Goal: Information Seeking & Learning: Learn about a topic

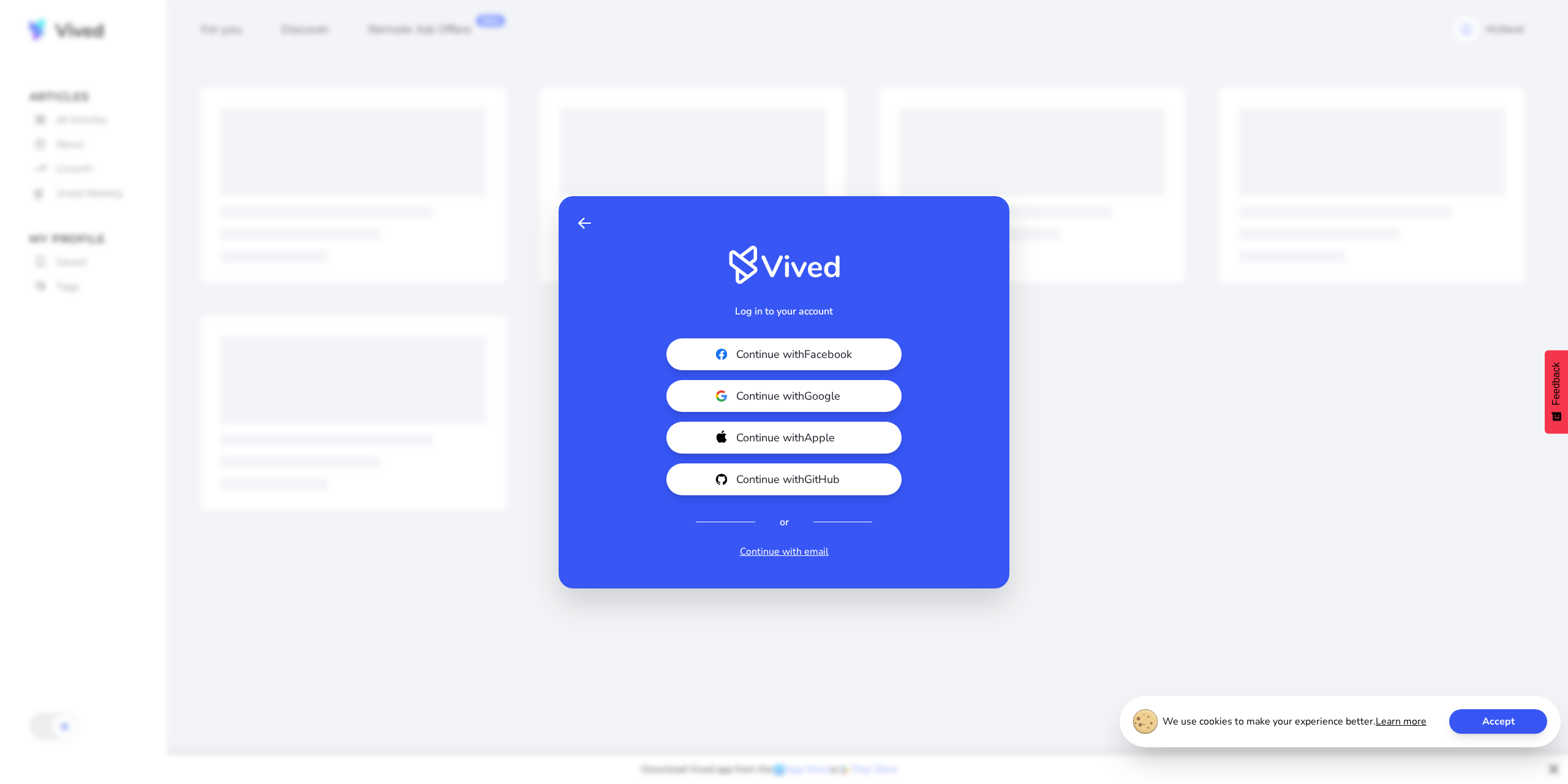
click at [830, 402] on span "Continue with Google" at bounding box center [805, 396] width 137 height 17
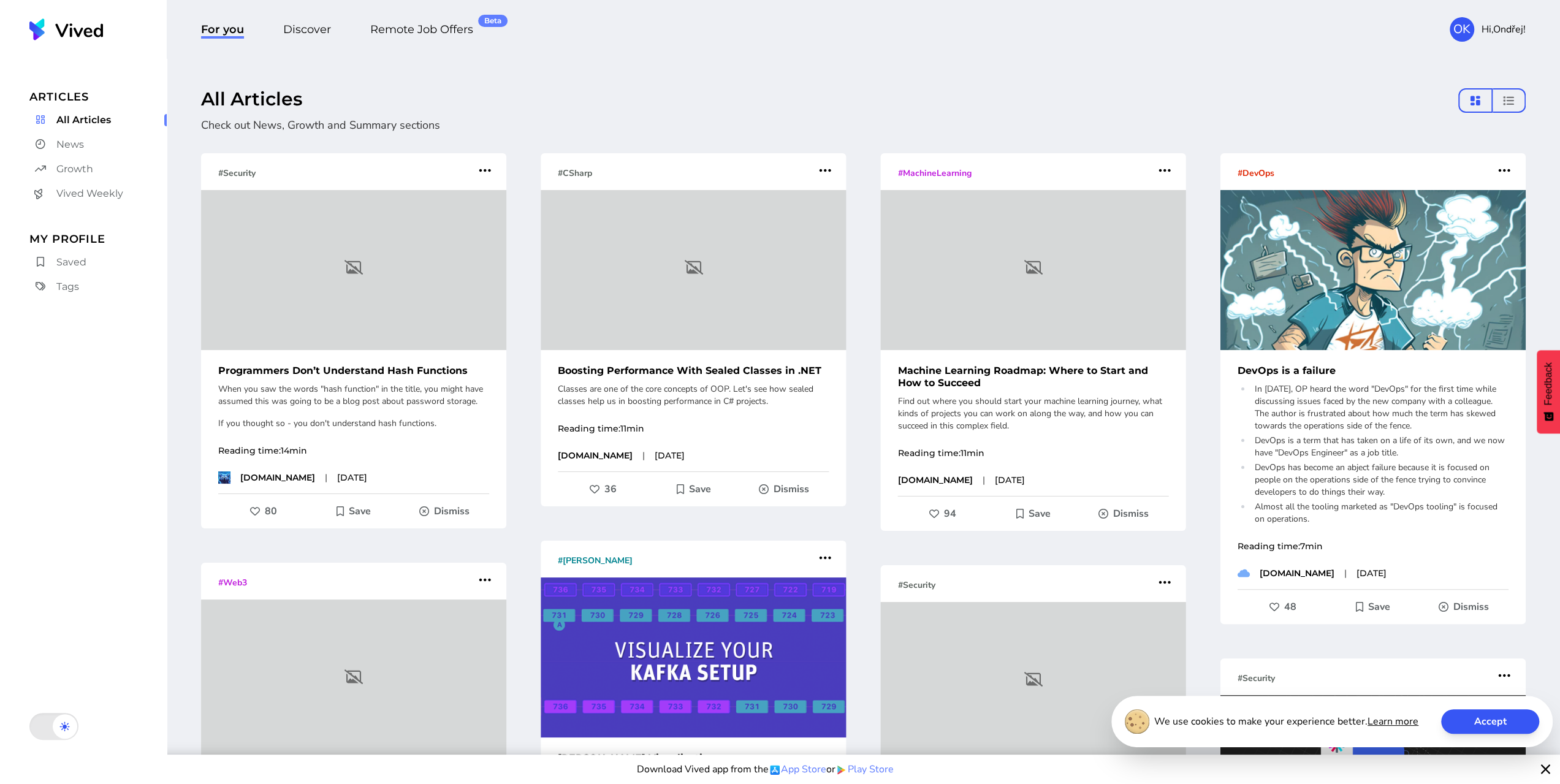
click at [565, 128] on p "Check out News, Growth and Summary sections" at bounding box center [833, 124] width 1265 height 17
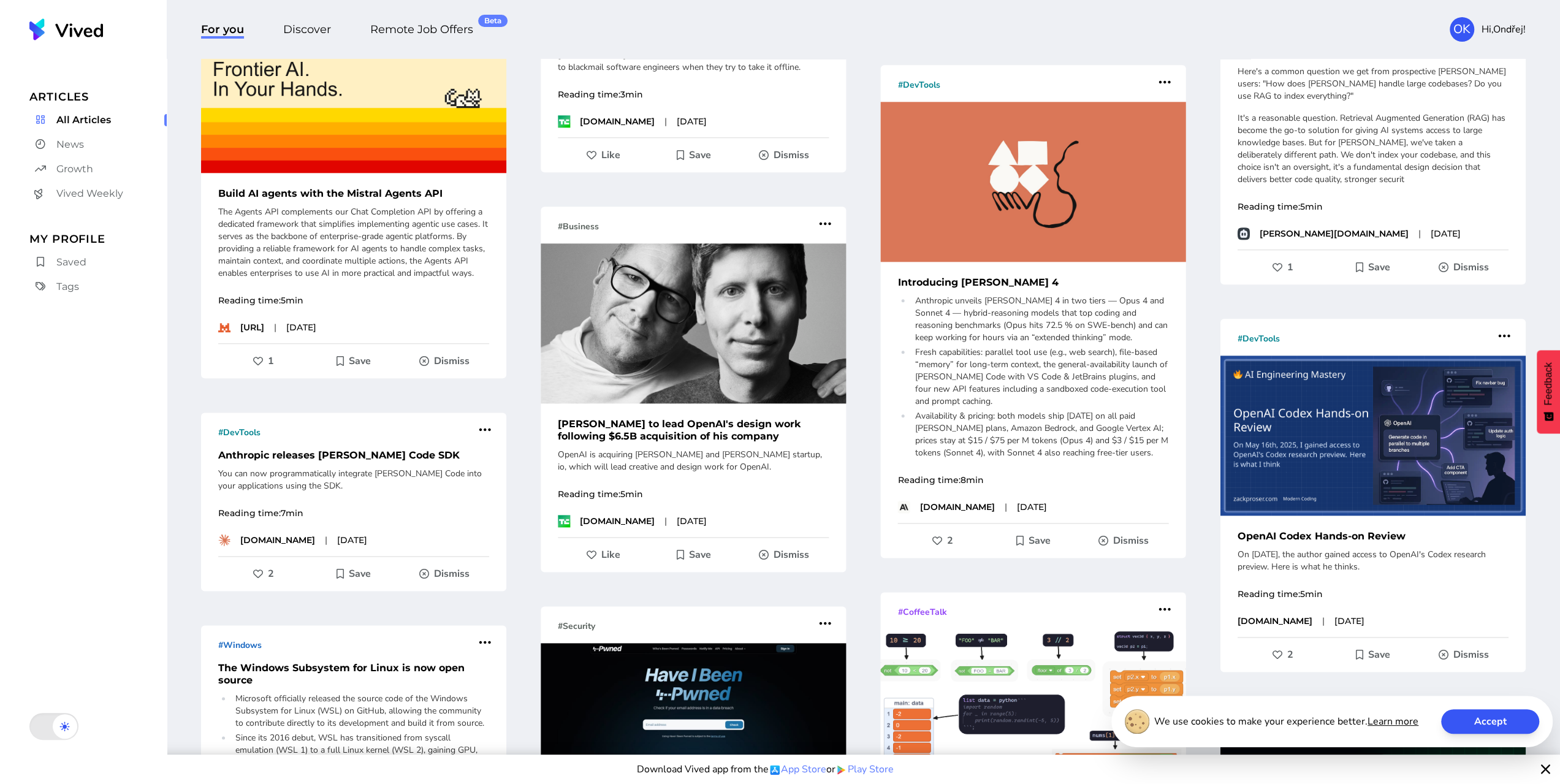
scroll to position [1594, 0]
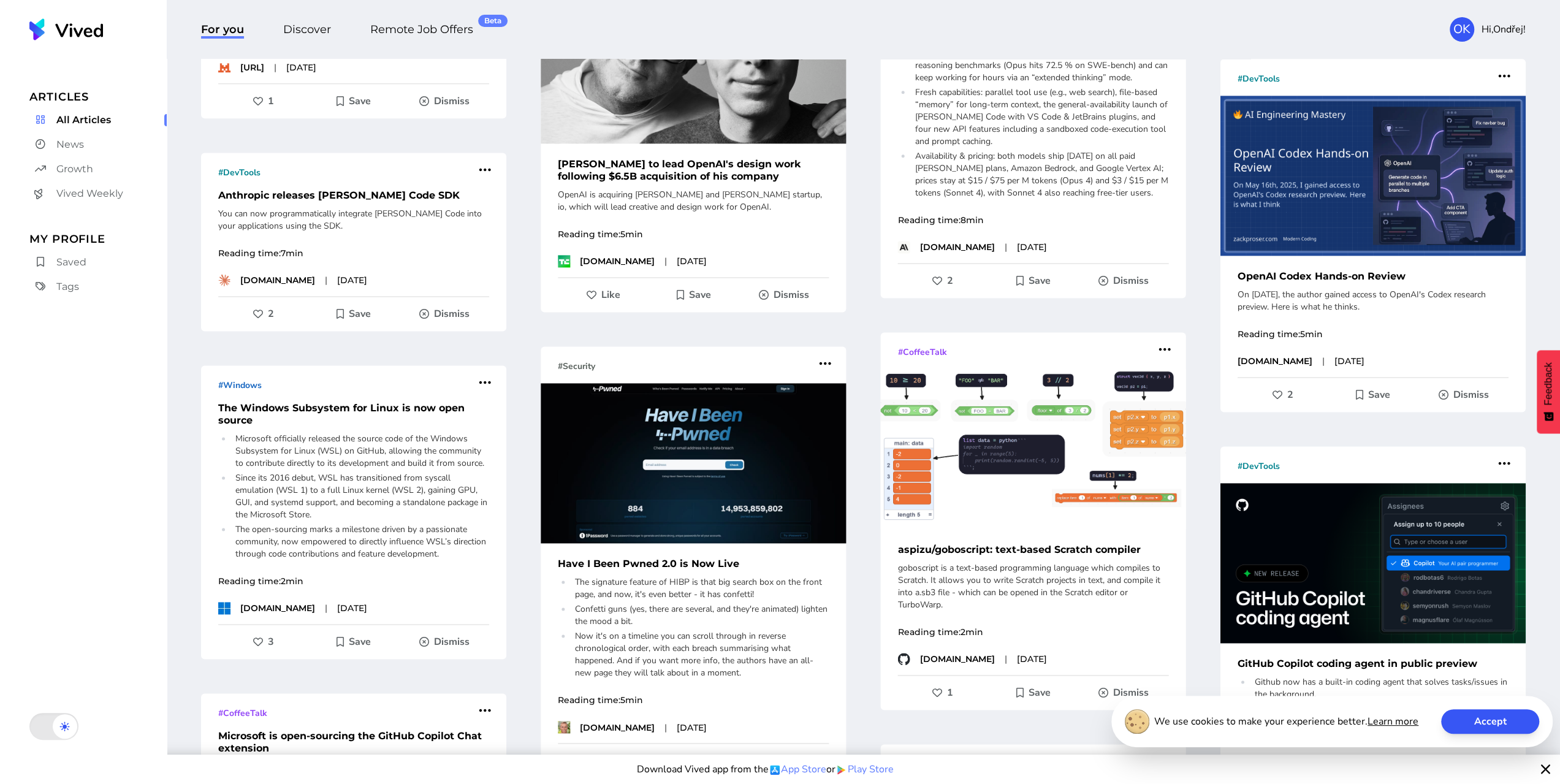
click at [1470, 721] on button "Accept" at bounding box center [1490, 721] width 98 height 24
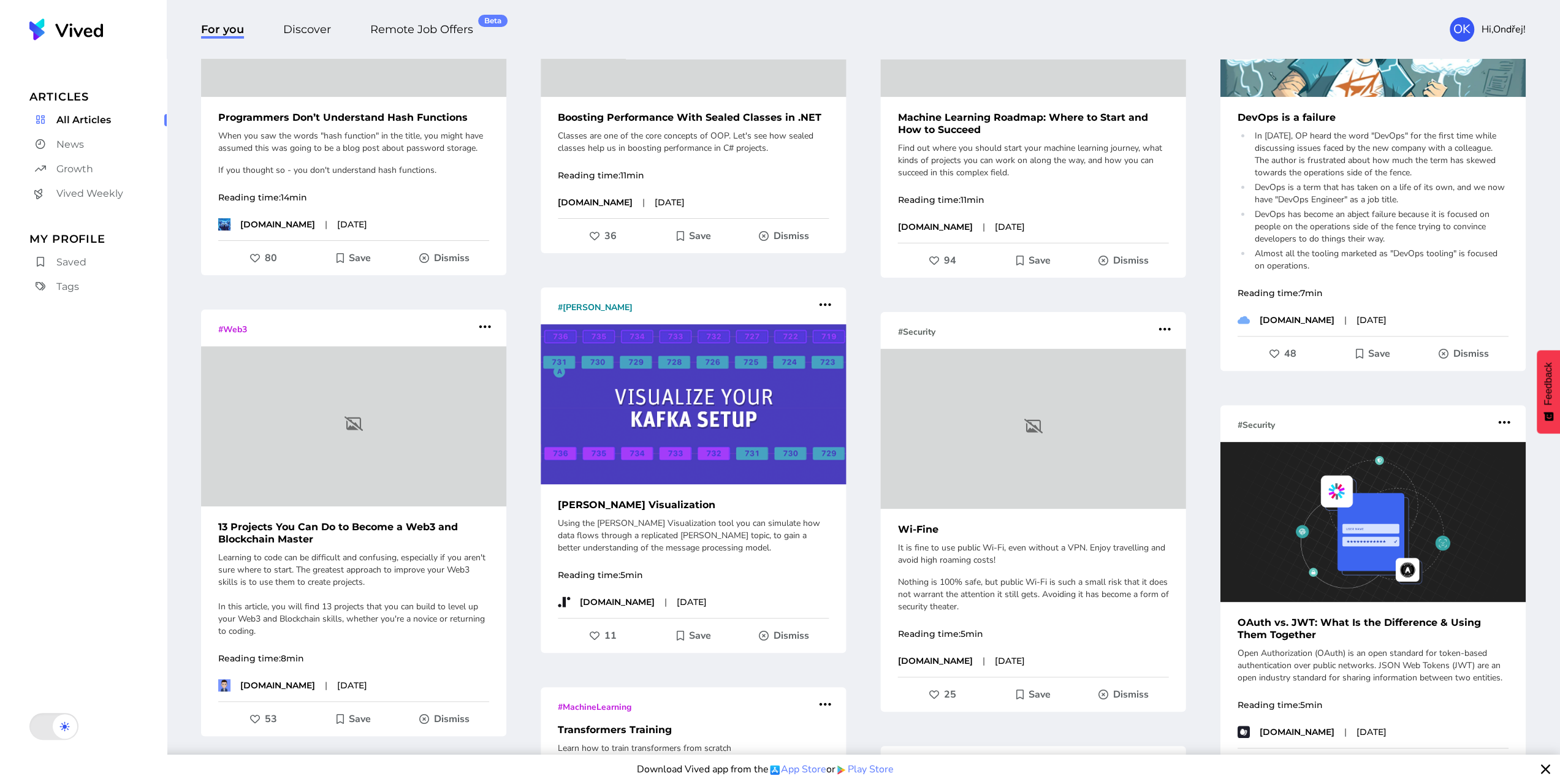
scroll to position [61, 0]
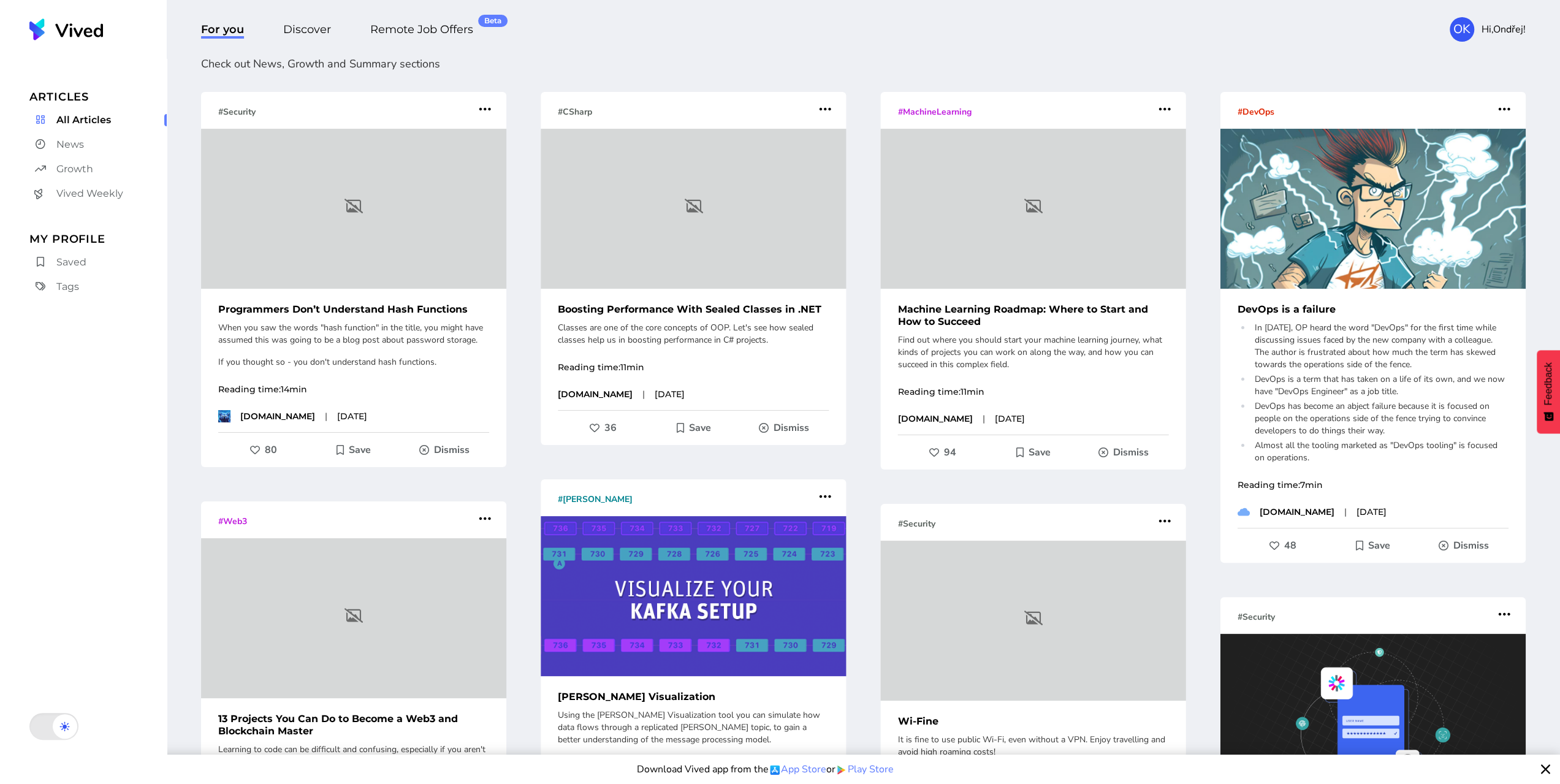
click at [70, 255] on span "Saved" at bounding box center [71, 262] width 30 height 15
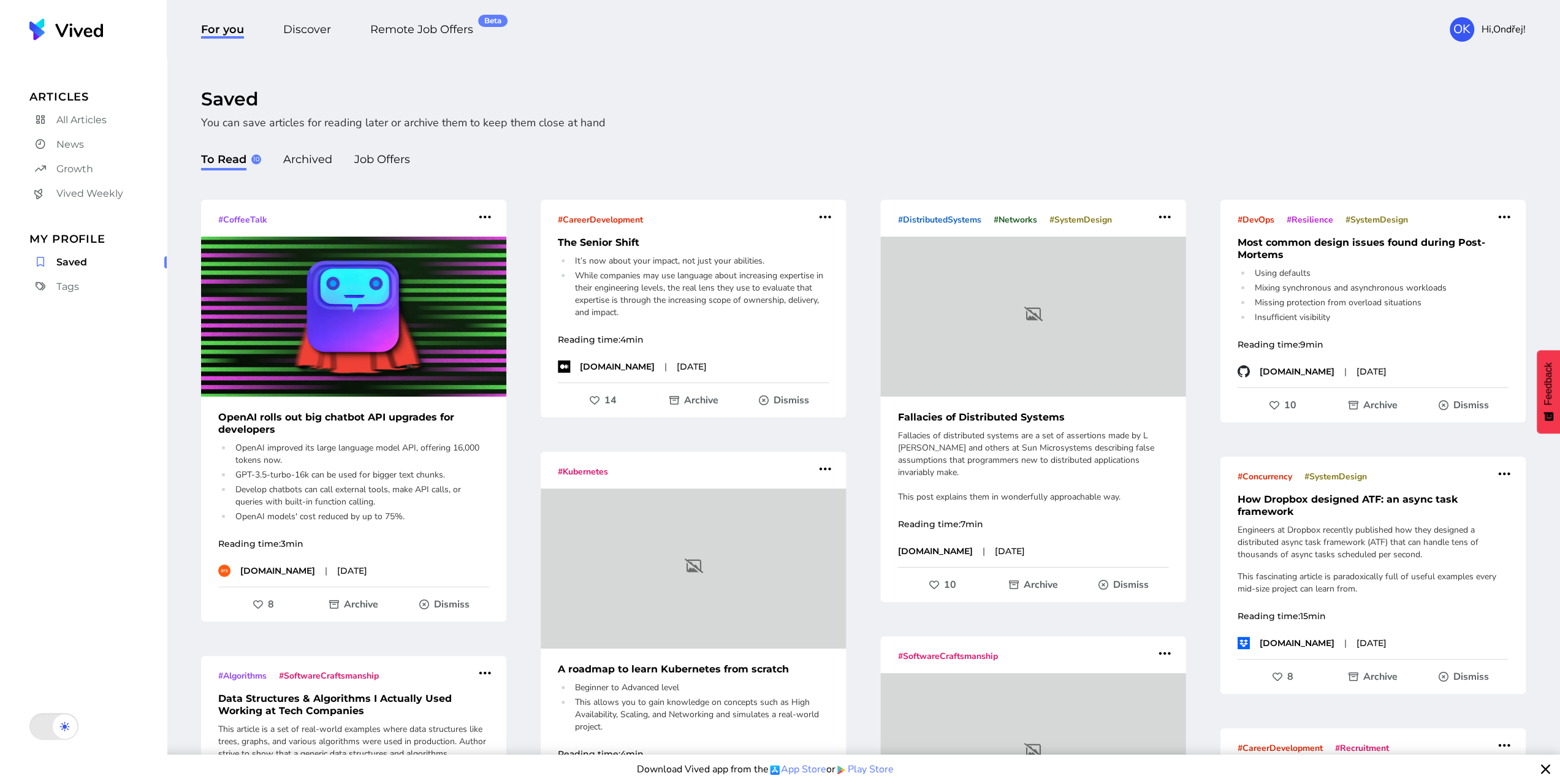
click at [83, 144] on link "News" at bounding box center [98, 145] width 137 height 19
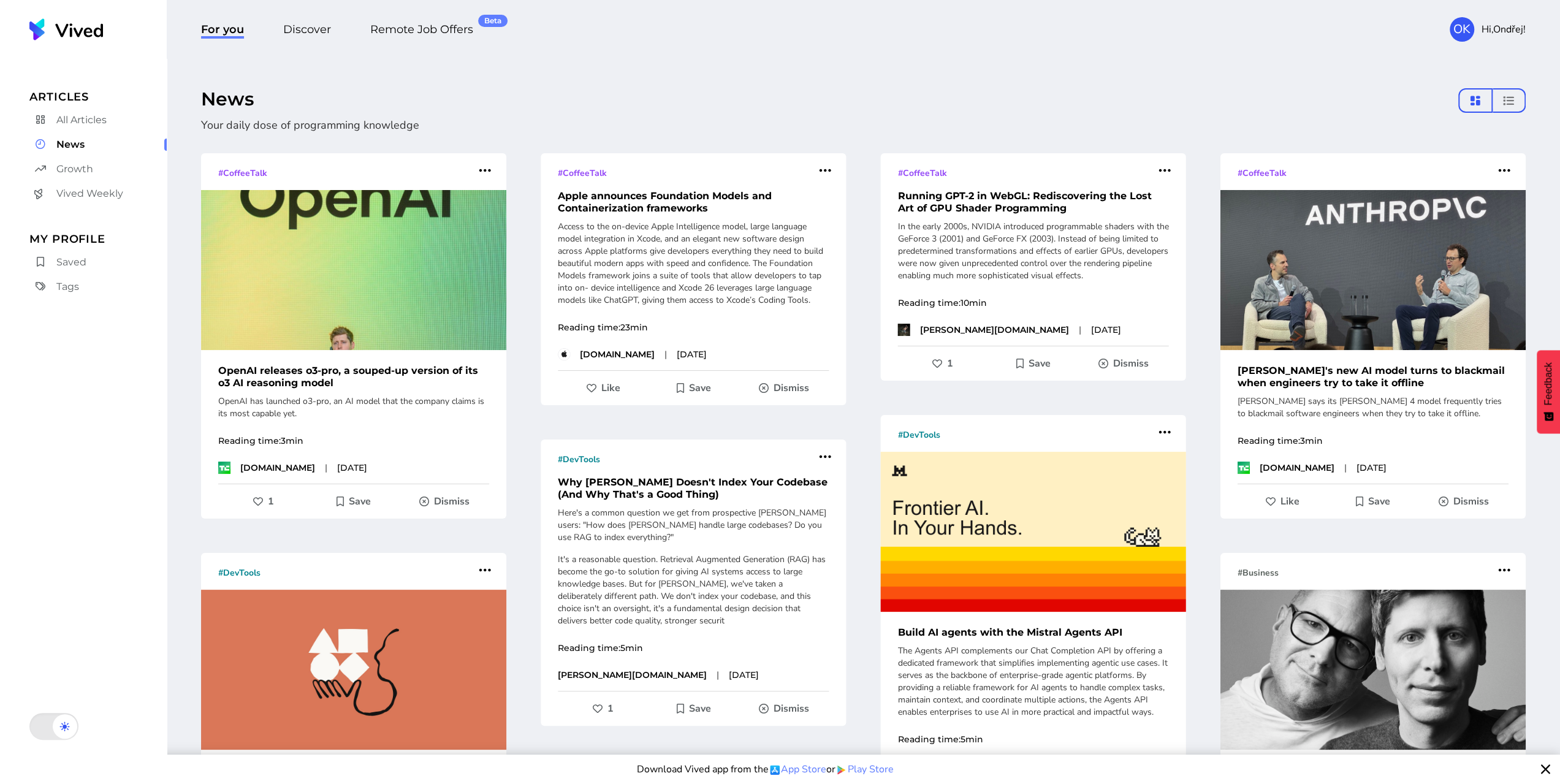
click at [86, 124] on span "All Articles" at bounding box center [82, 120] width 50 height 15
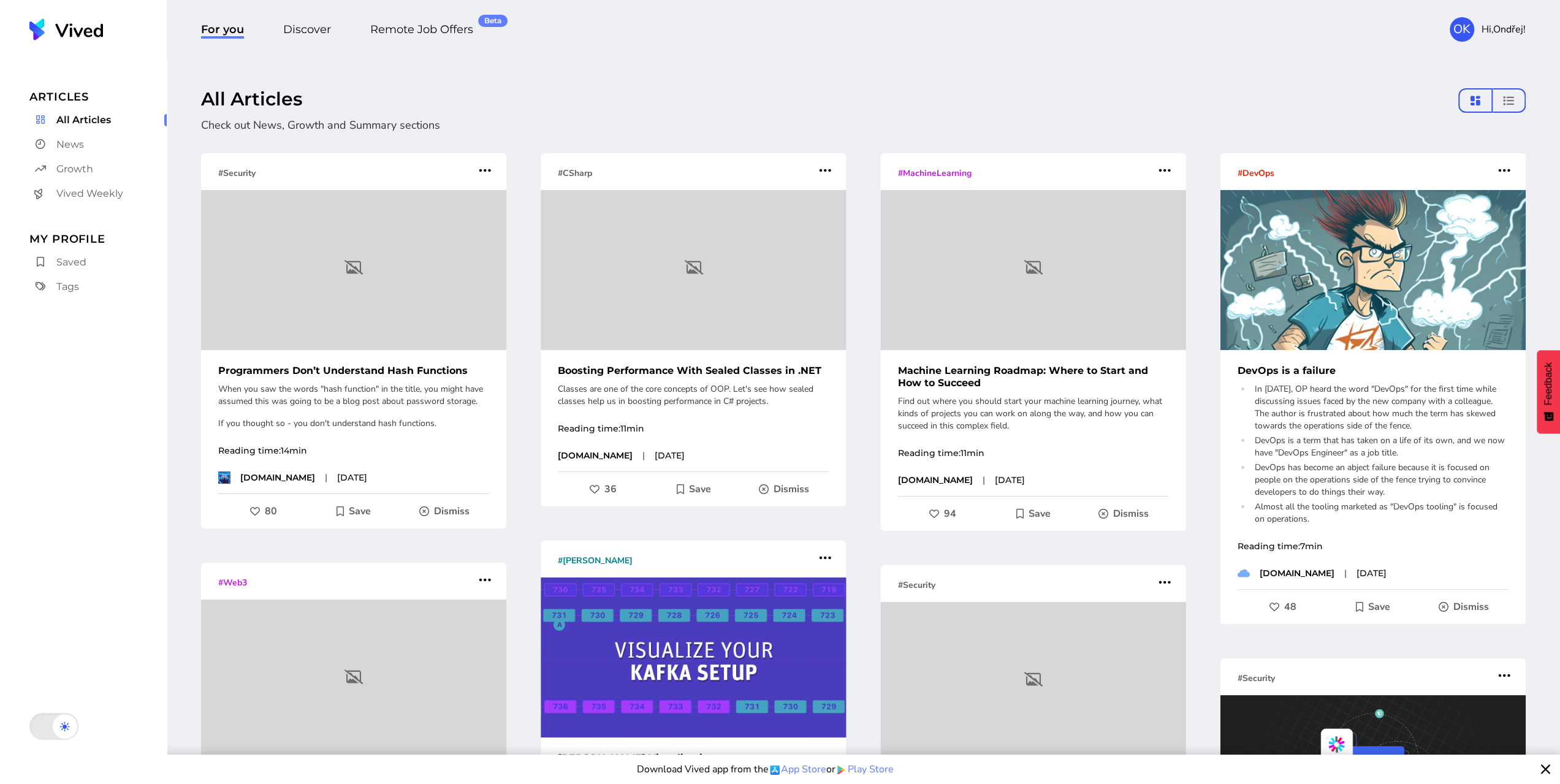
click at [673, 94] on div "All Articles" at bounding box center [863, 100] width 1324 height 24
click at [303, 23] on span "Discover" at bounding box center [307, 31] width 48 height 16
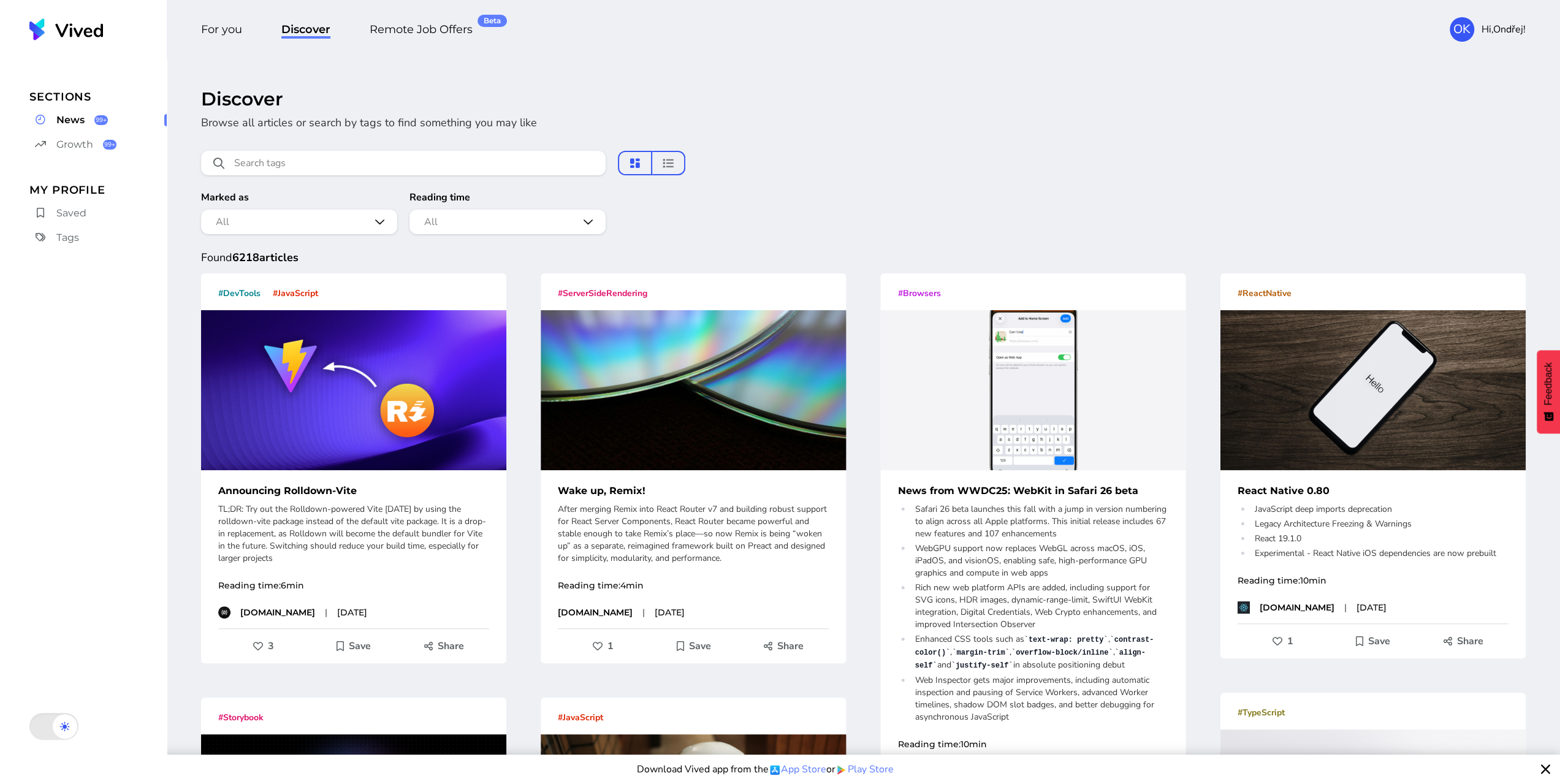
click at [456, 225] on div "All" at bounding box center [507, 222] width 196 height 24
click at [648, 114] on p "Browse all articles or search by tags to find something you may like" at bounding box center [839, 122] width 1276 height 17
click at [61, 731] on icon at bounding box center [65, 726] width 10 height 10
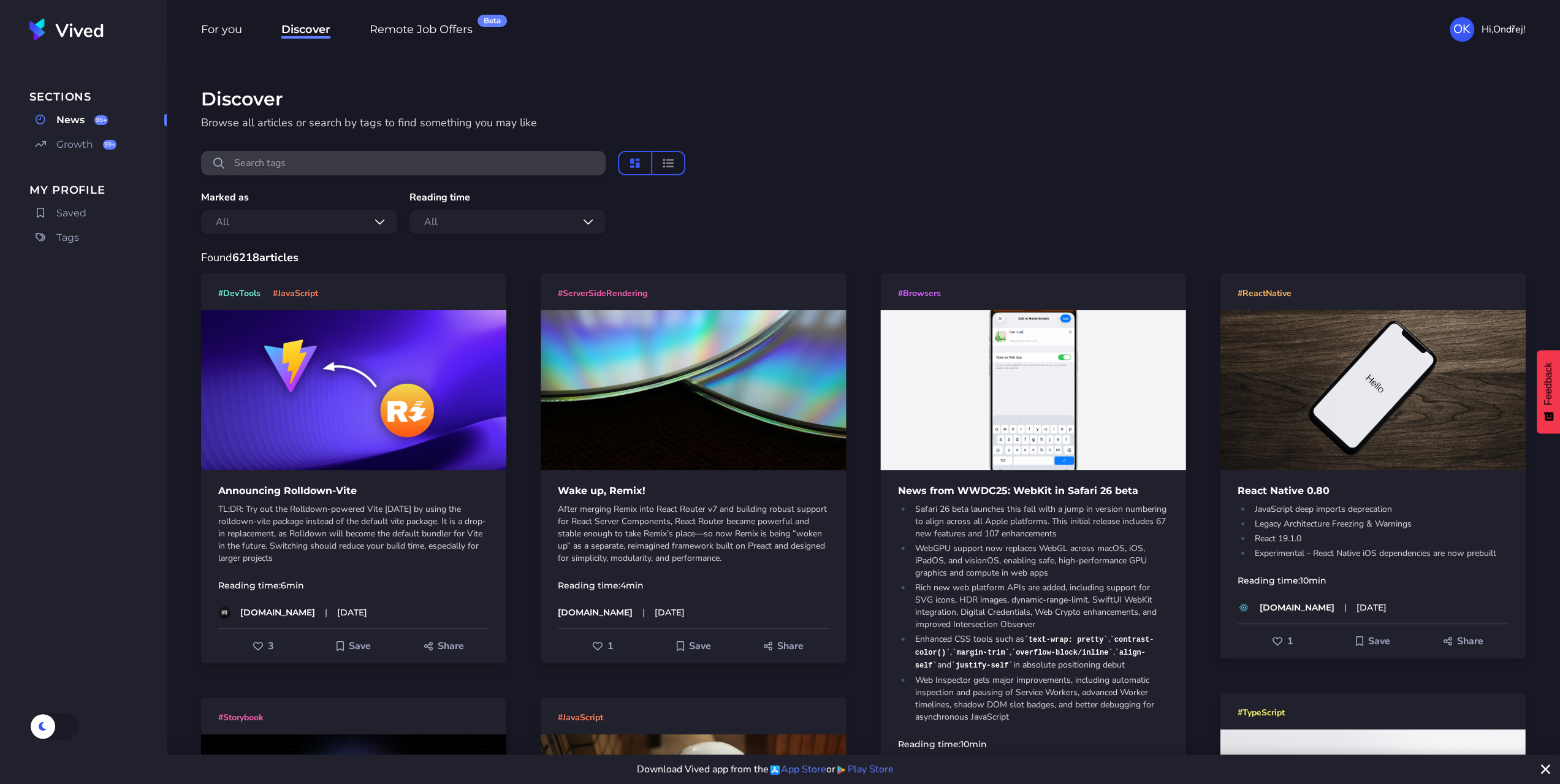
click at [58, 237] on span "Tags" at bounding box center [68, 237] width 23 height 15
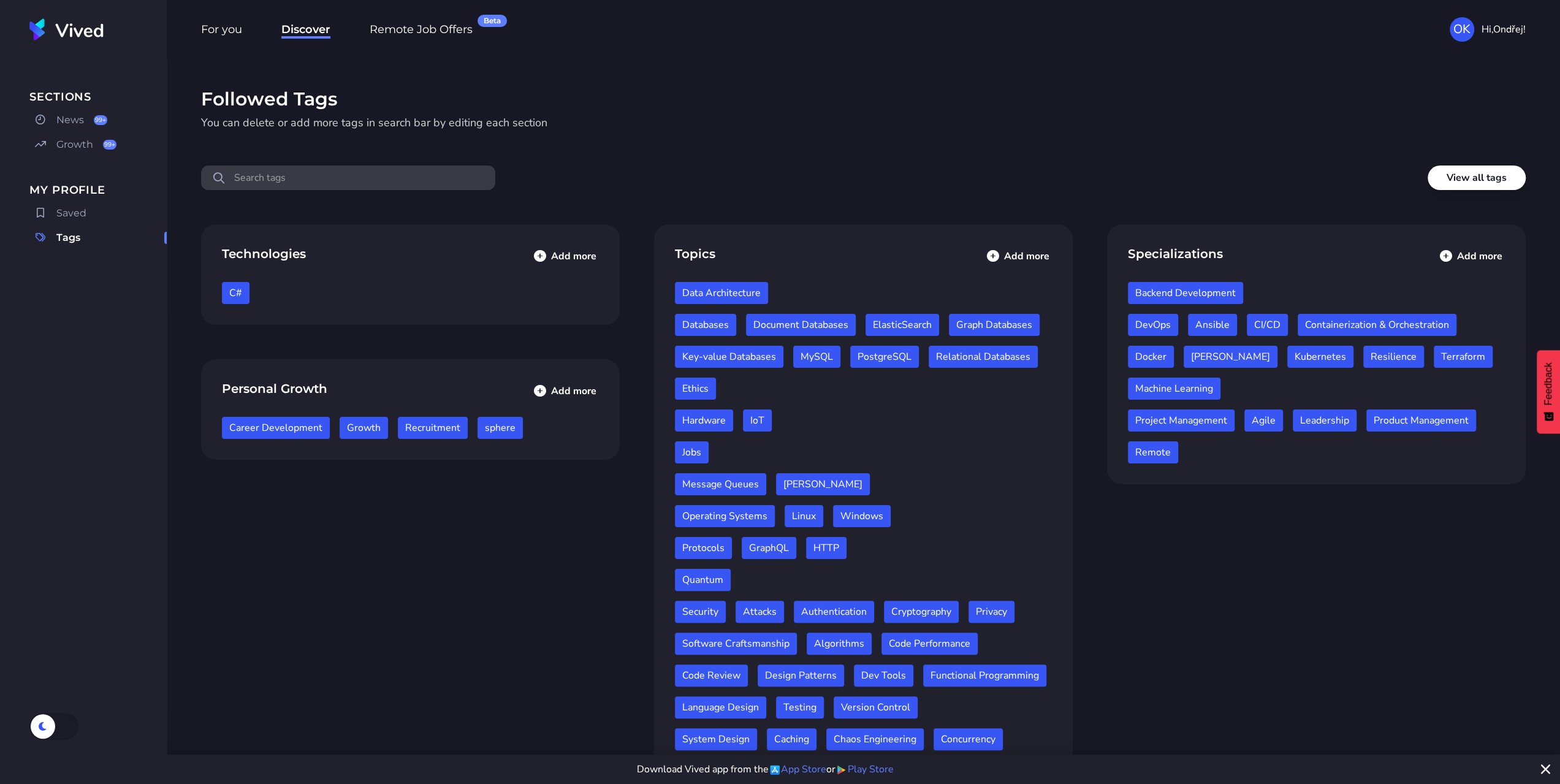
drag, startPoint x: 1304, startPoint y: 630, endPoint x: 1098, endPoint y: 279, distance: 407.0
click at [256, 36] on div "For you Discover Remote Job Offers Beta OK Hi, Ondřej !" at bounding box center [862, 29] width 1393 height 59
click at [215, 40] on span "For you" at bounding box center [221, 29] width 51 height 27
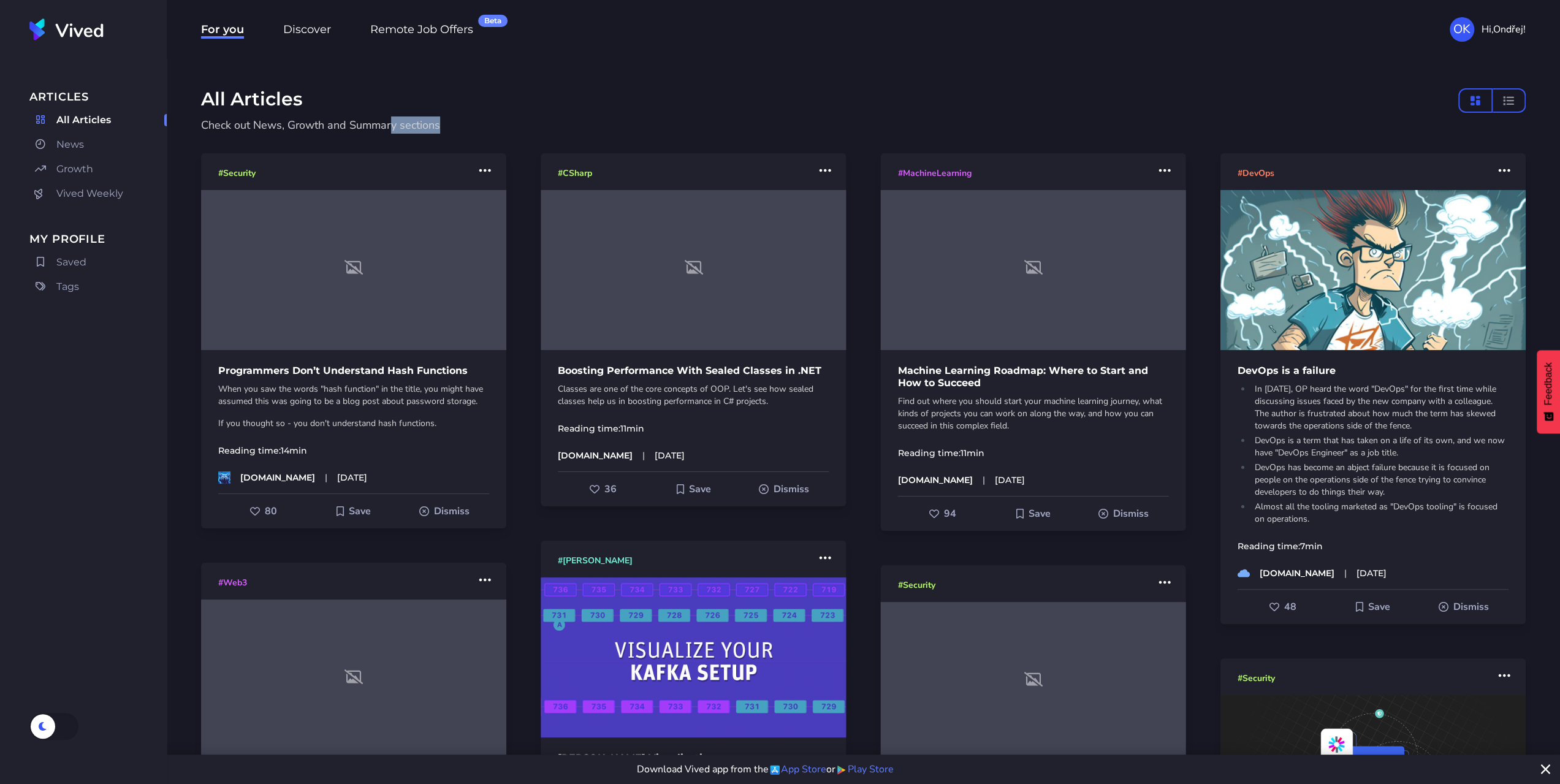
drag, startPoint x: 391, startPoint y: 128, endPoint x: 623, endPoint y: 128, distance: 232.0
click at [623, 128] on p "Check out News, Growth and Summary sections" at bounding box center [833, 124] width 1265 height 17
click at [1507, 95] on icon "compact layout" at bounding box center [1508, 98] width 12 height 12
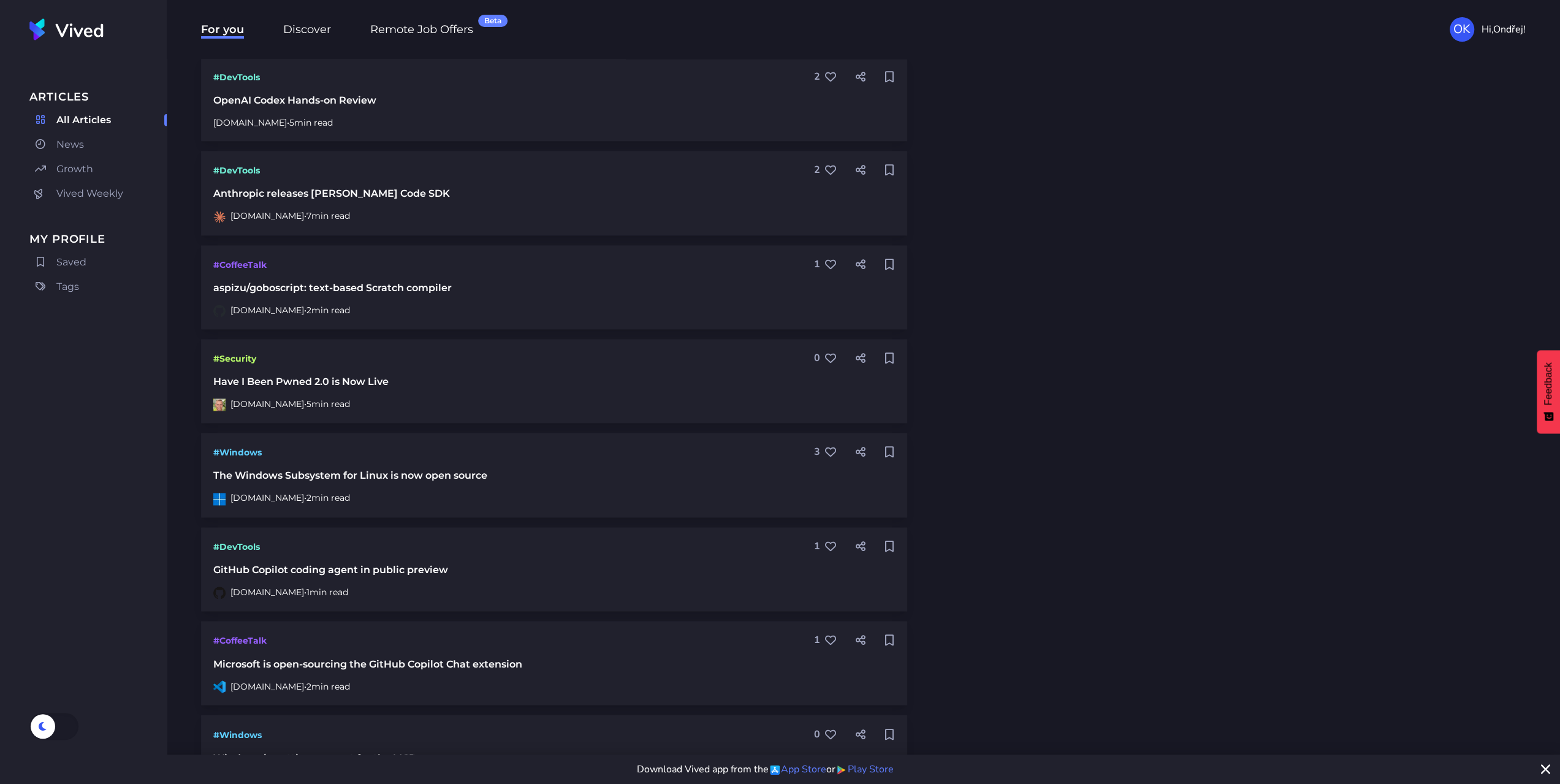
scroll to position [1900, 0]
